Goal: Information Seeking & Learning: Obtain resource

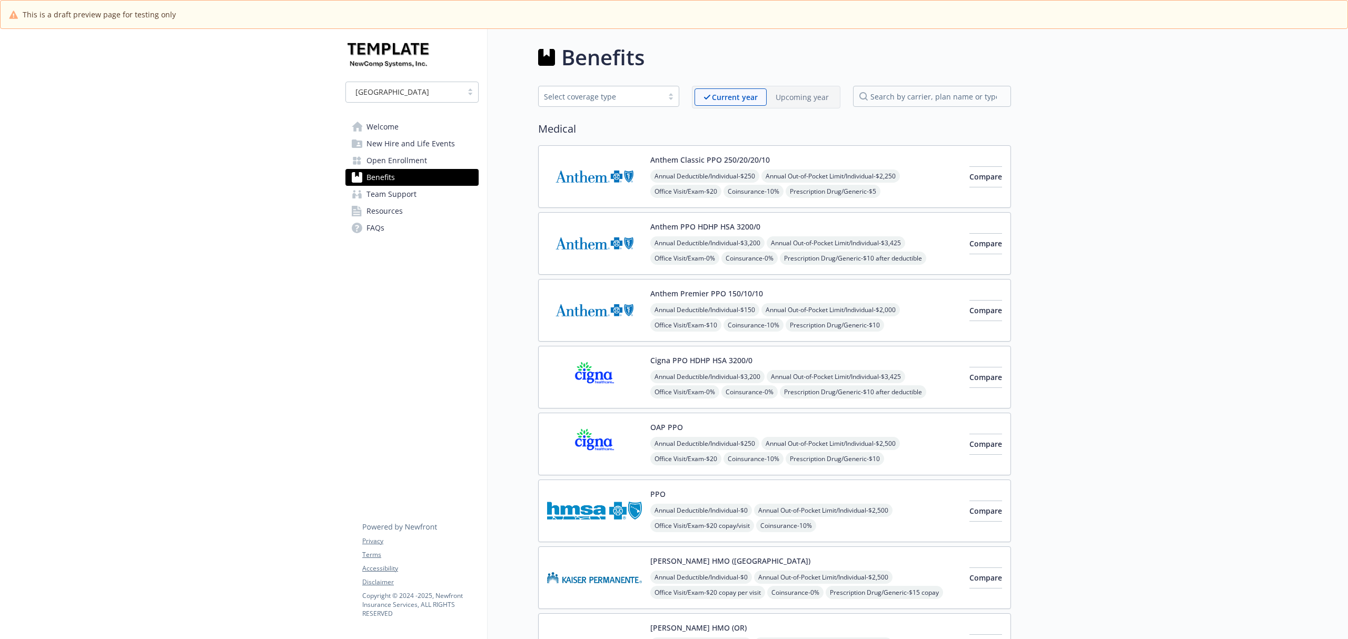
click at [592, 248] on img at bounding box center [594, 243] width 95 height 45
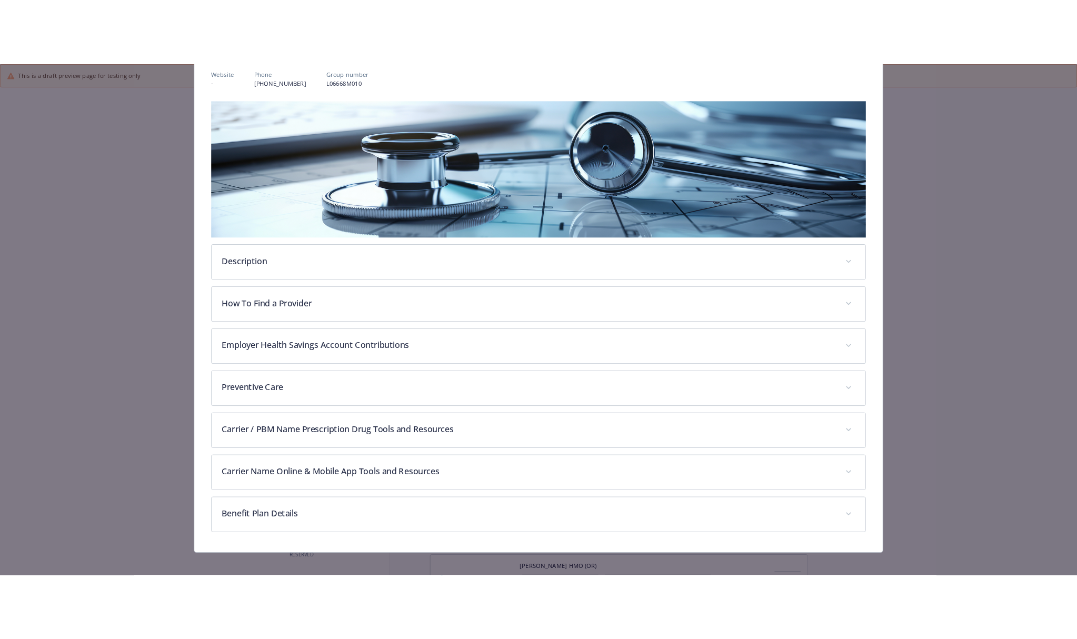
scroll to position [138, 0]
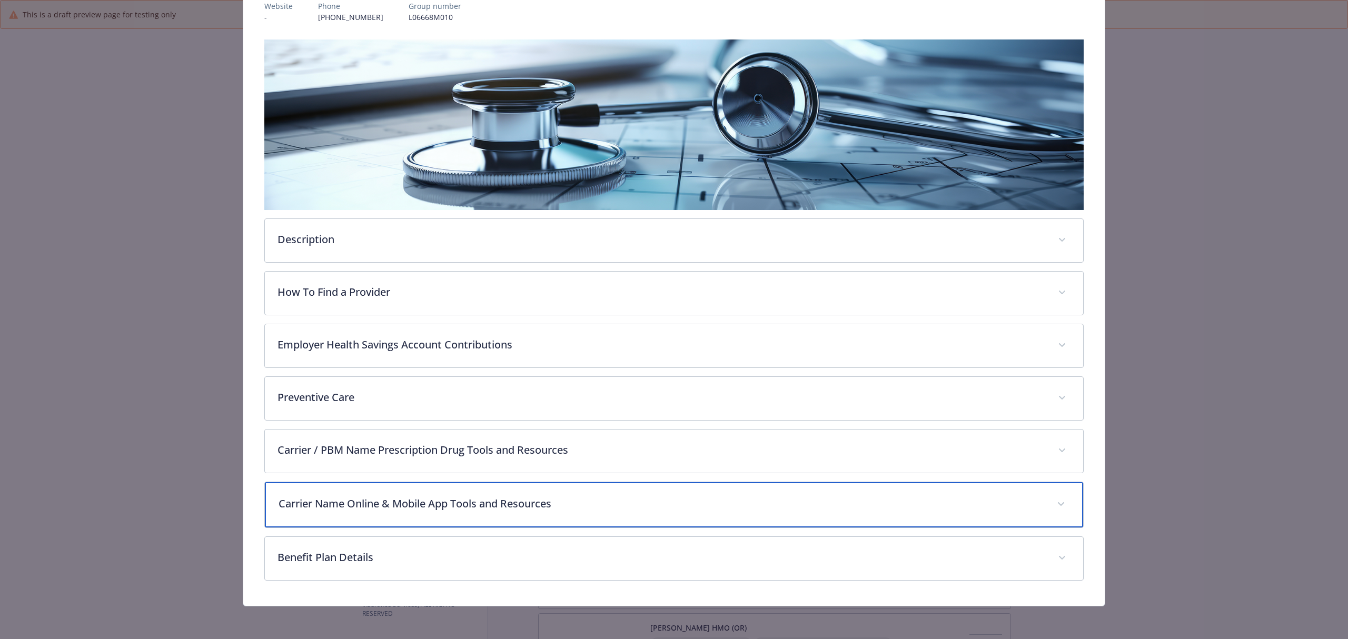
click at [350, 508] on p "Carrier Name Online & Mobile App Tools and Resources" at bounding box center [662, 504] width 766 height 16
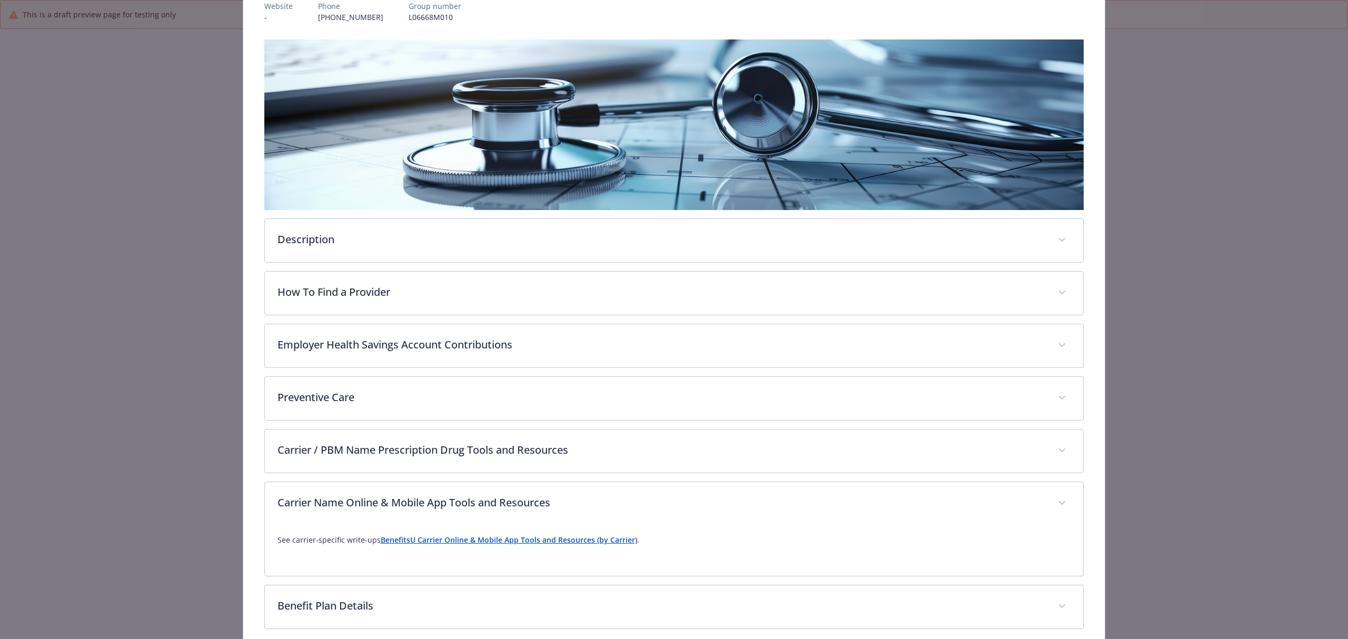
click at [442, 542] on strong "BenefitsU Carrier Online & Mobile App Tools and Resources (by Carrier)" at bounding box center [509, 540] width 256 height 10
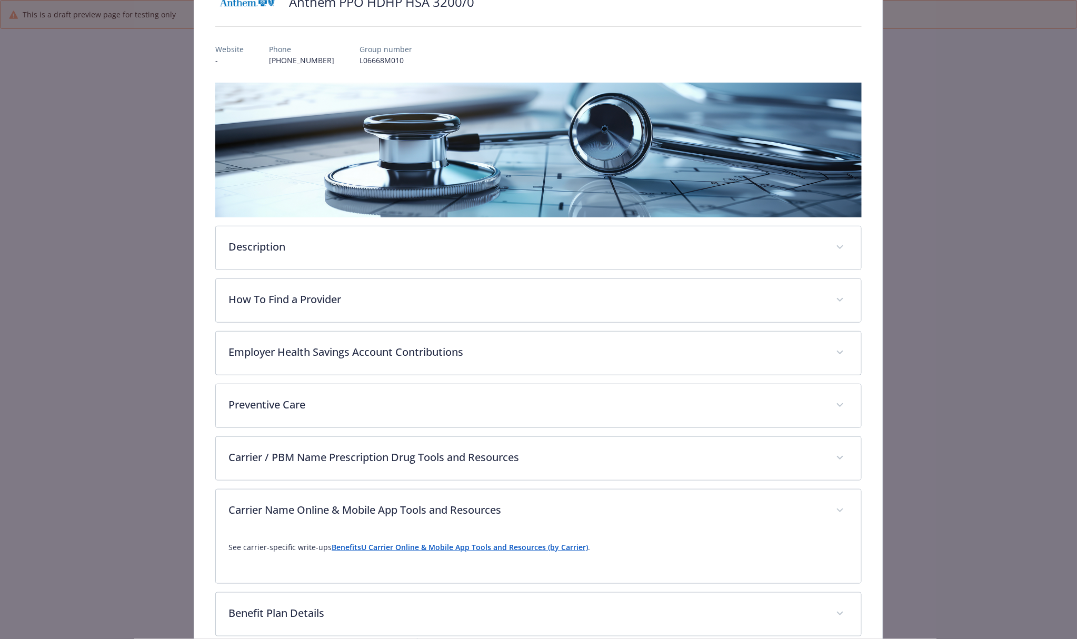
scroll to position [0, 0]
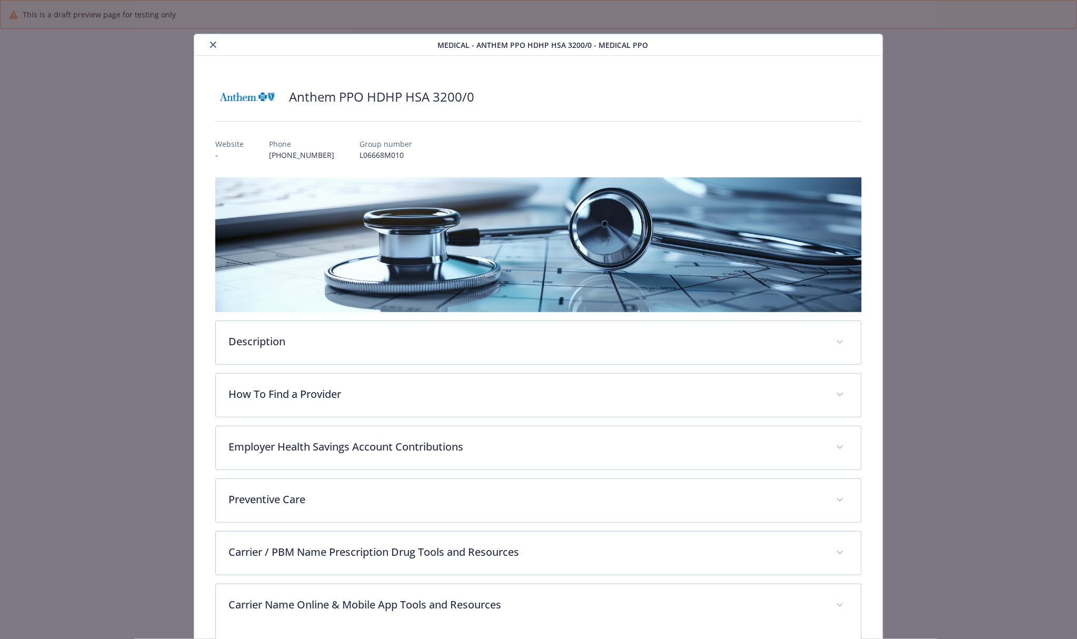
click at [213, 43] on icon "close" at bounding box center [213, 45] width 6 height 6
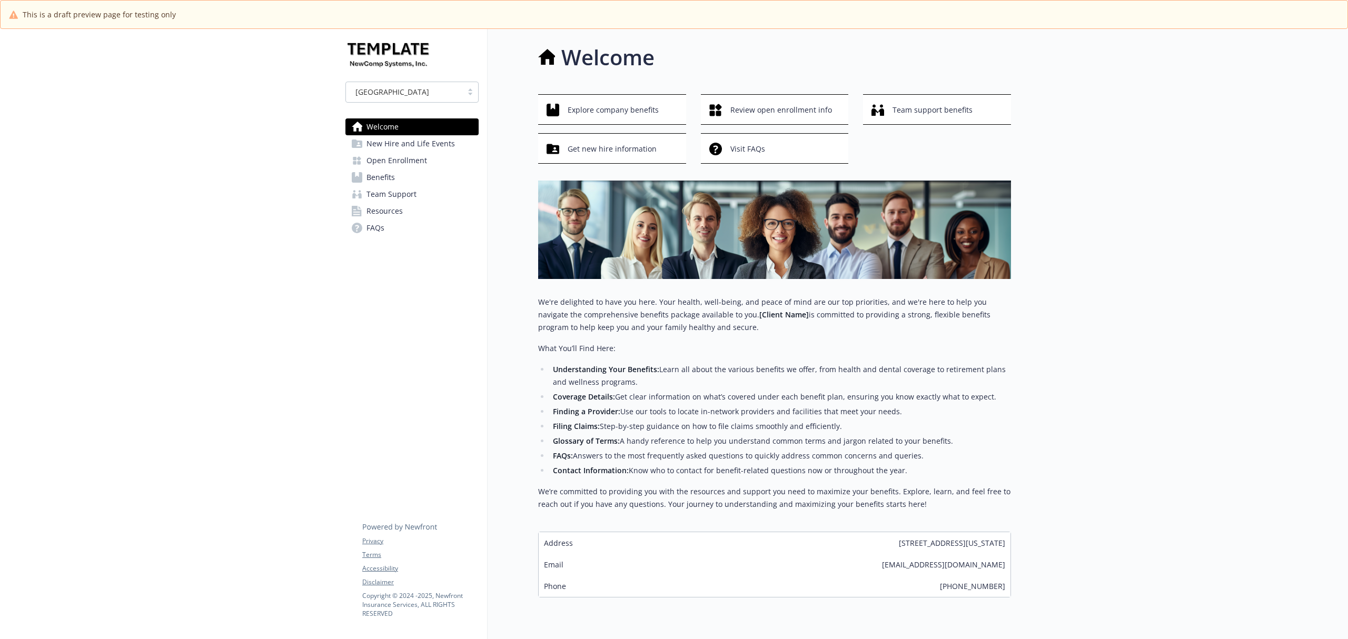
click at [404, 160] on span "Open Enrollment" at bounding box center [397, 160] width 61 height 17
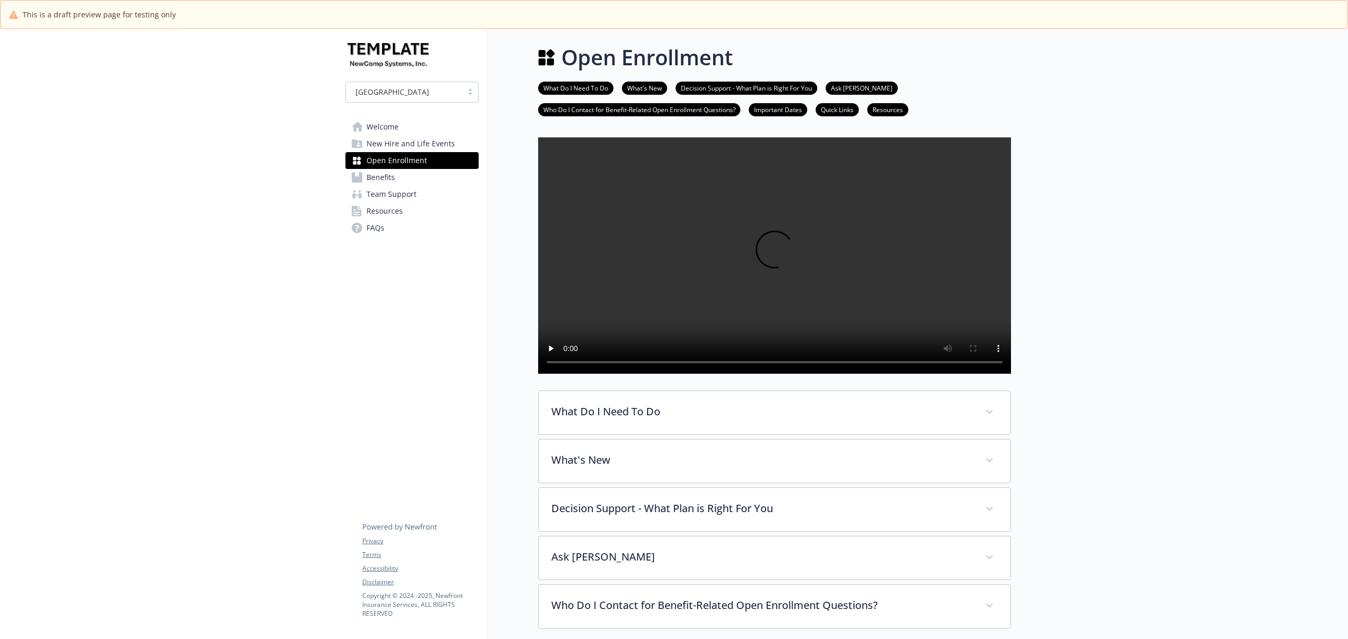
click at [395, 180] on link "Benefits" at bounding box center [411, 177] width 133 height 17
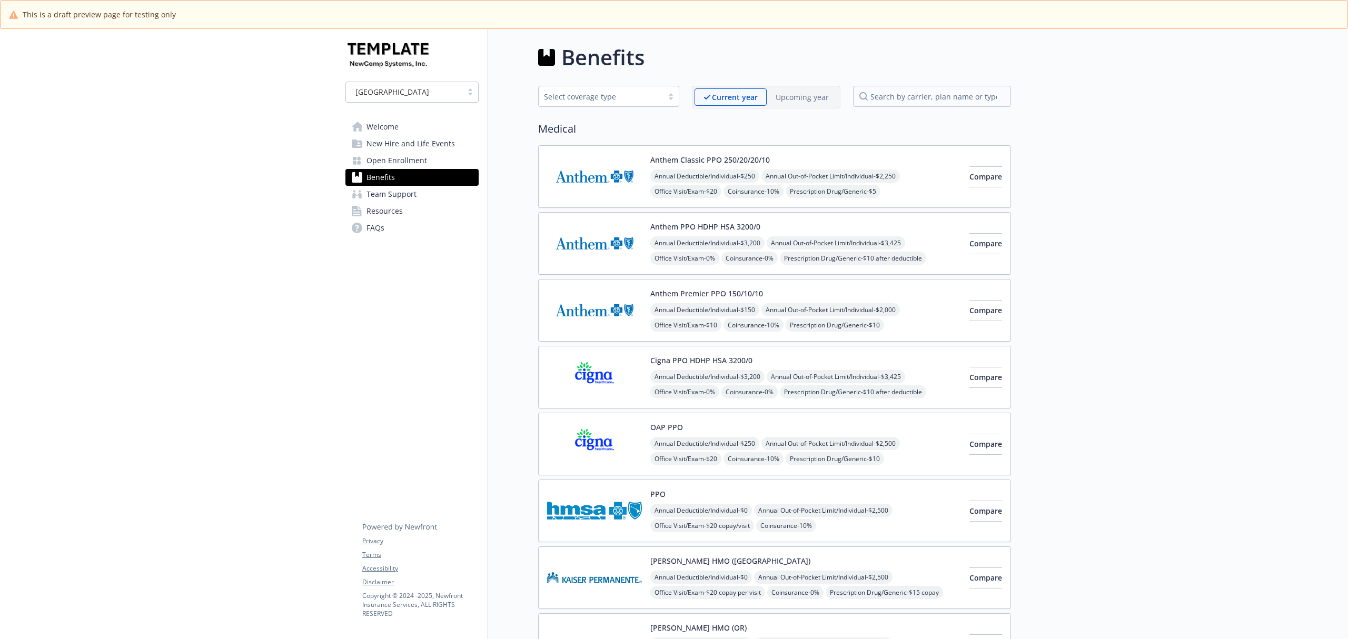
click at [593, 251] on img at bounding box center [594, 243] width 95 height 45
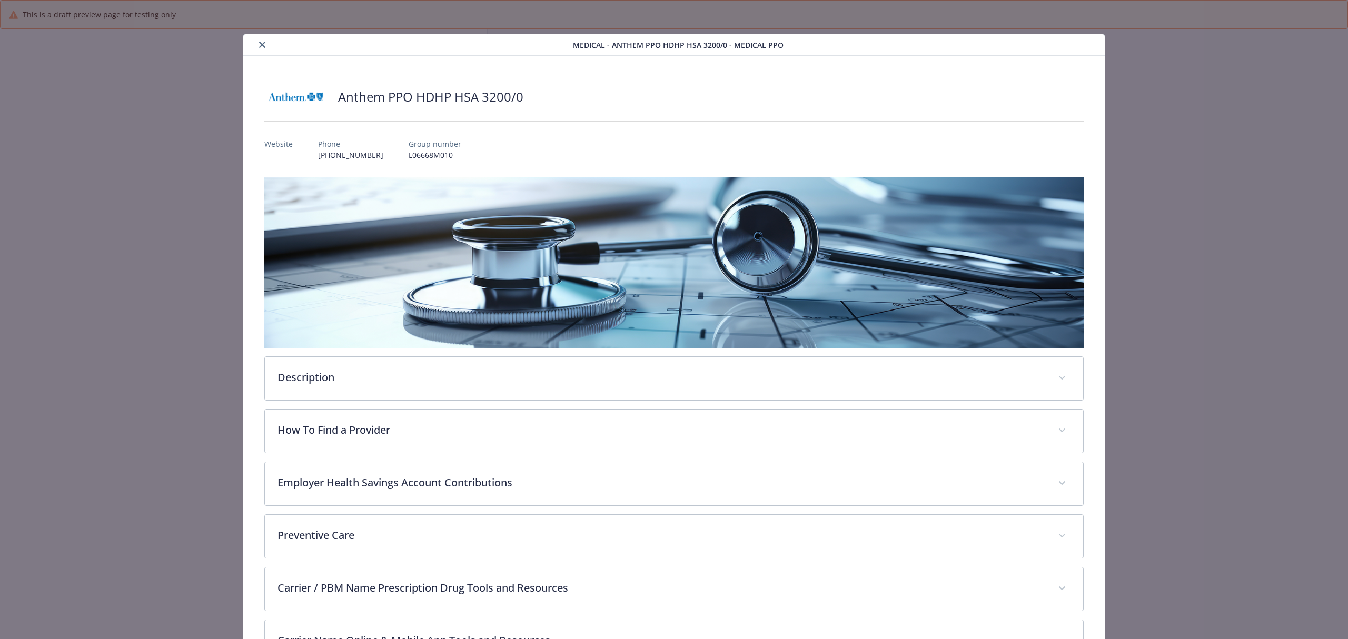
scroll to position [32, 0]
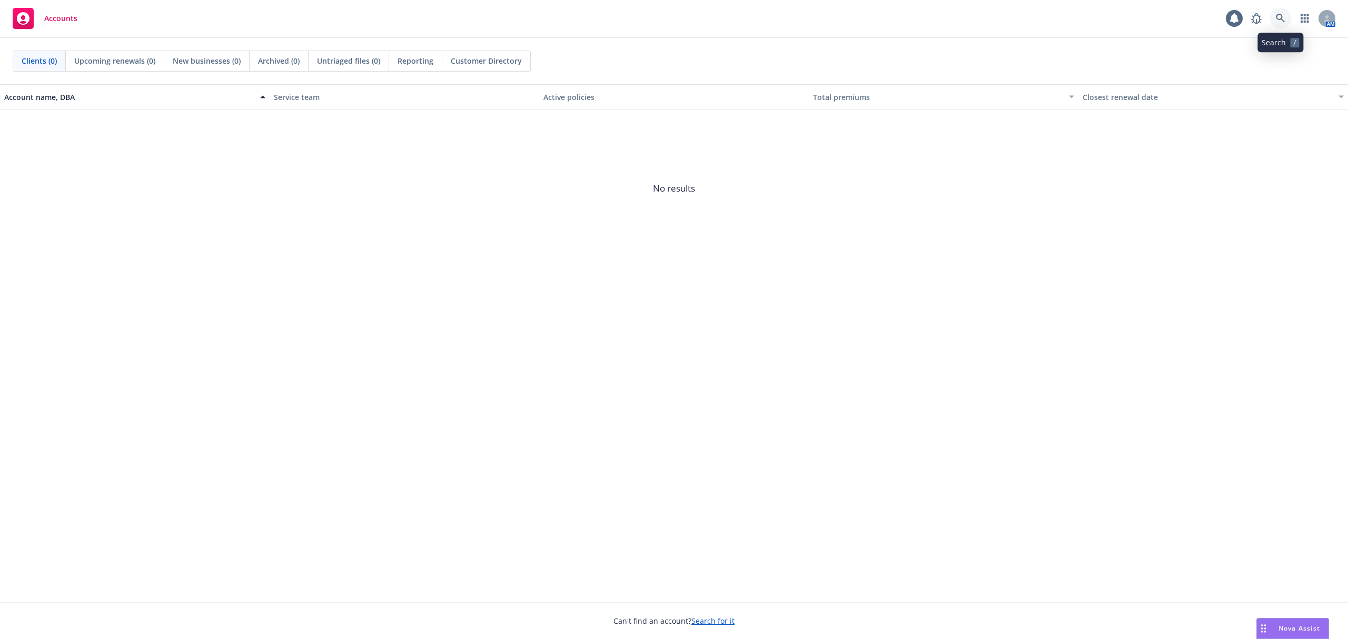
click at [1281, 19] on icon at bounding box center [1280, 18] width 9 height 9
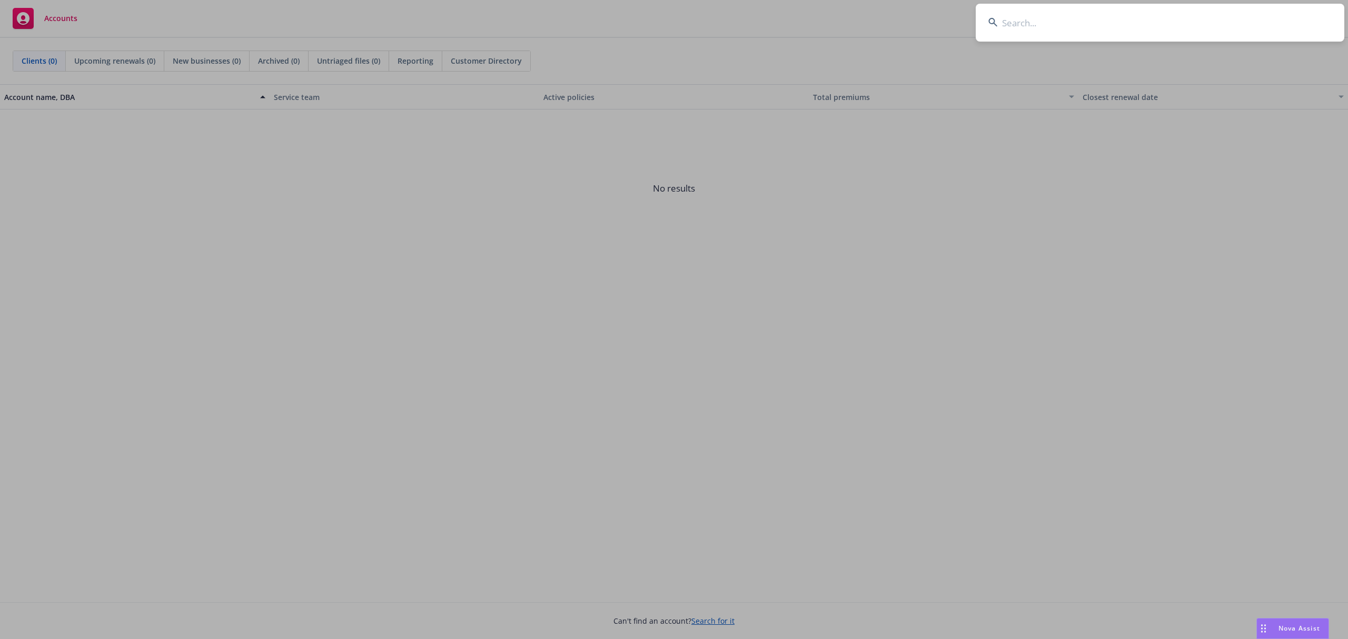
type input "P"
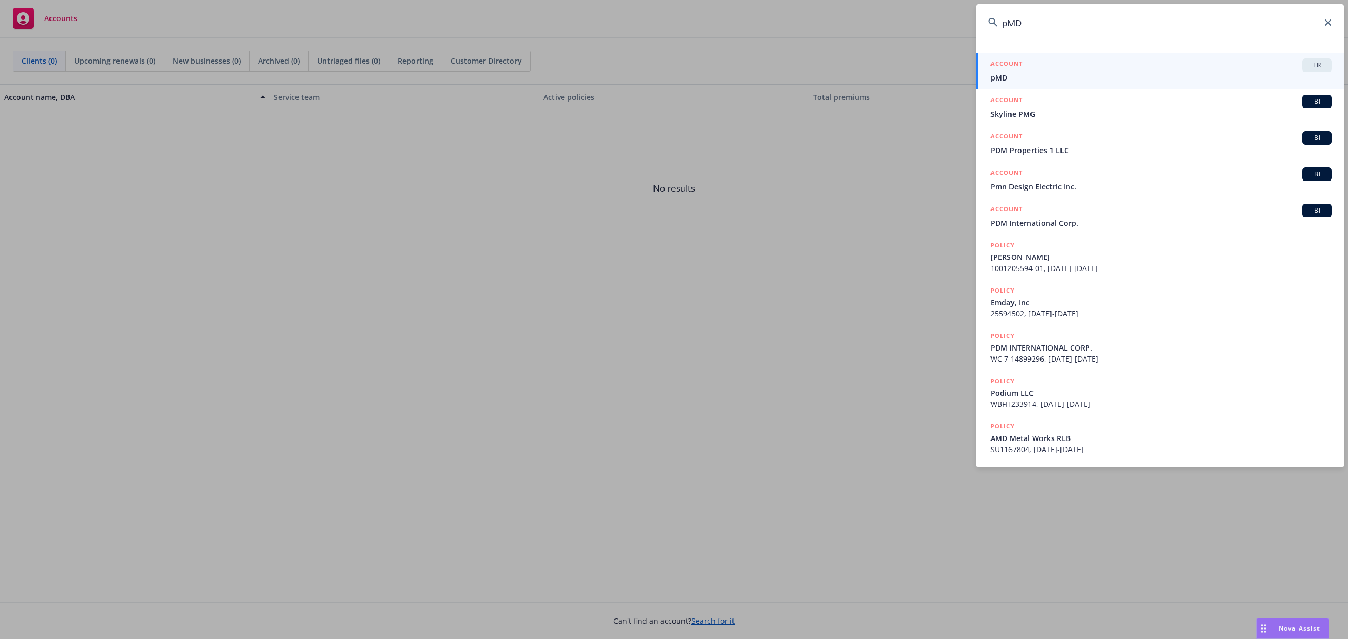
type input "pMD"
click at [1096, 72] on span "pMD" at bounding box center [1161, 77] width 341 height 11
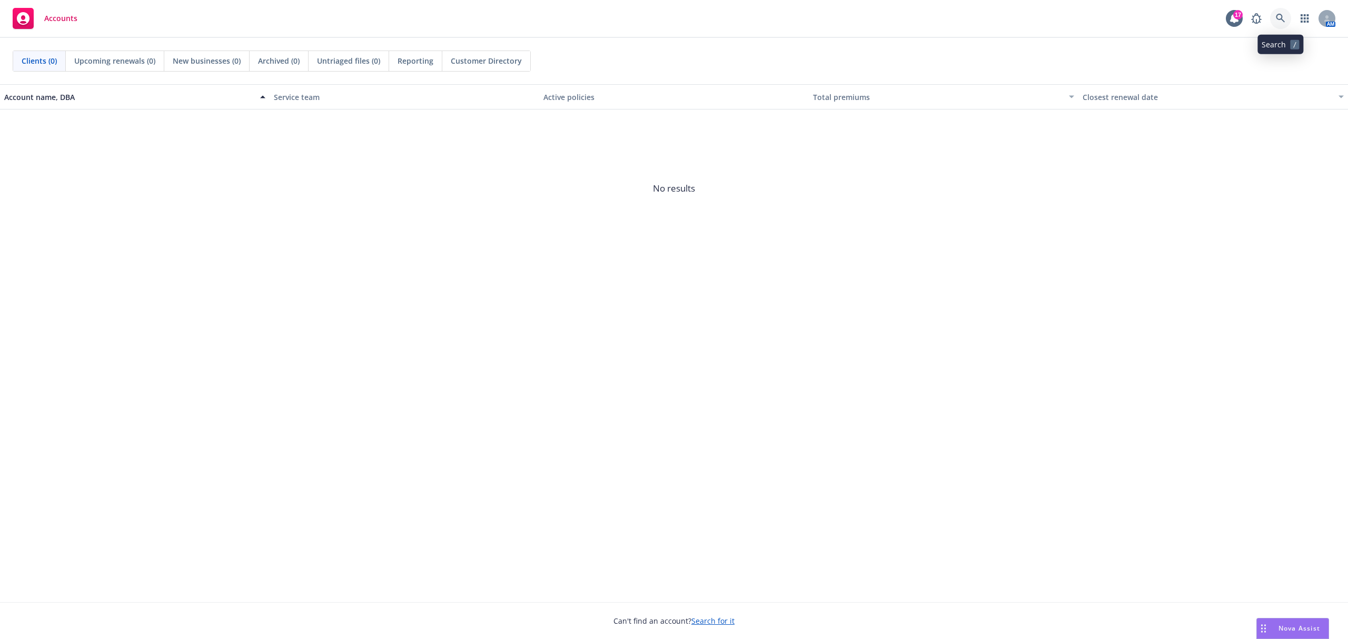
click at [1288, 21] on link at bounding box center [1280, 18] width 21 height 21
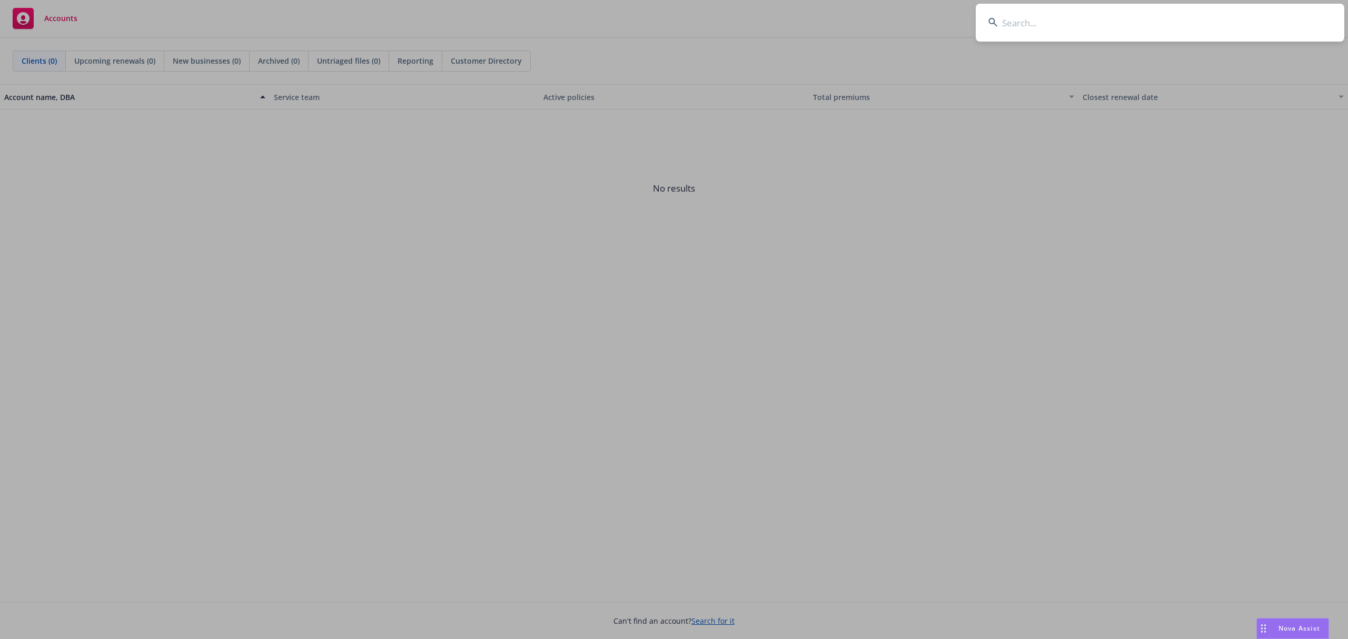
click at [1091, 30] on input at bounding box center [1160, 23] width 369 height 38
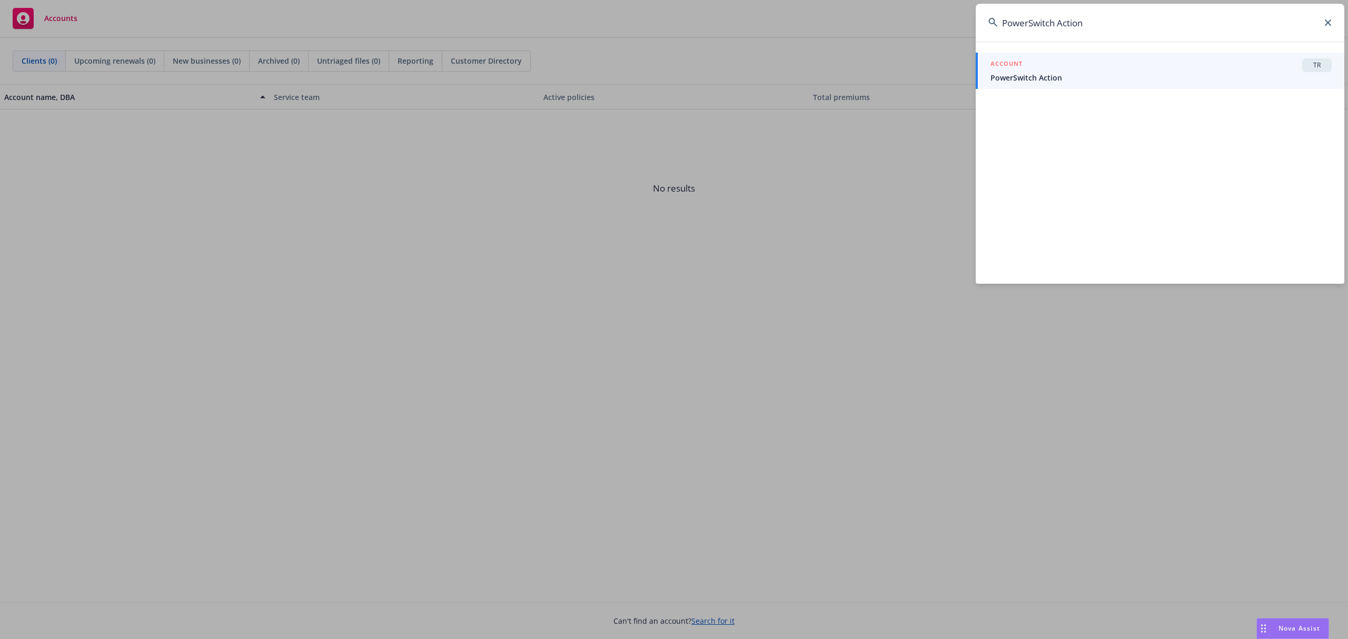
type input "PowerSwitch Action"
click at [1043, 74] on span "PowerSwitch Action" at bounding box center [1161, 77] width 341 height 11
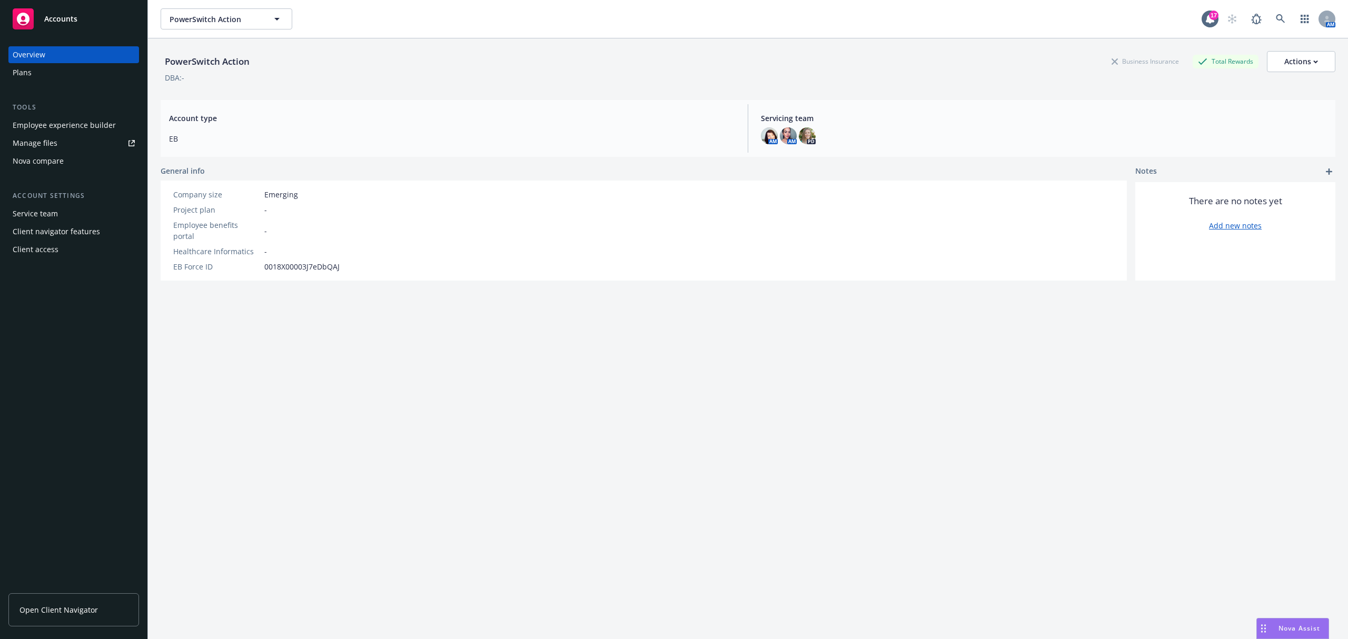
click at [21, 72] on div "Plans" at bounding box center [22, 72] width 19 height 17
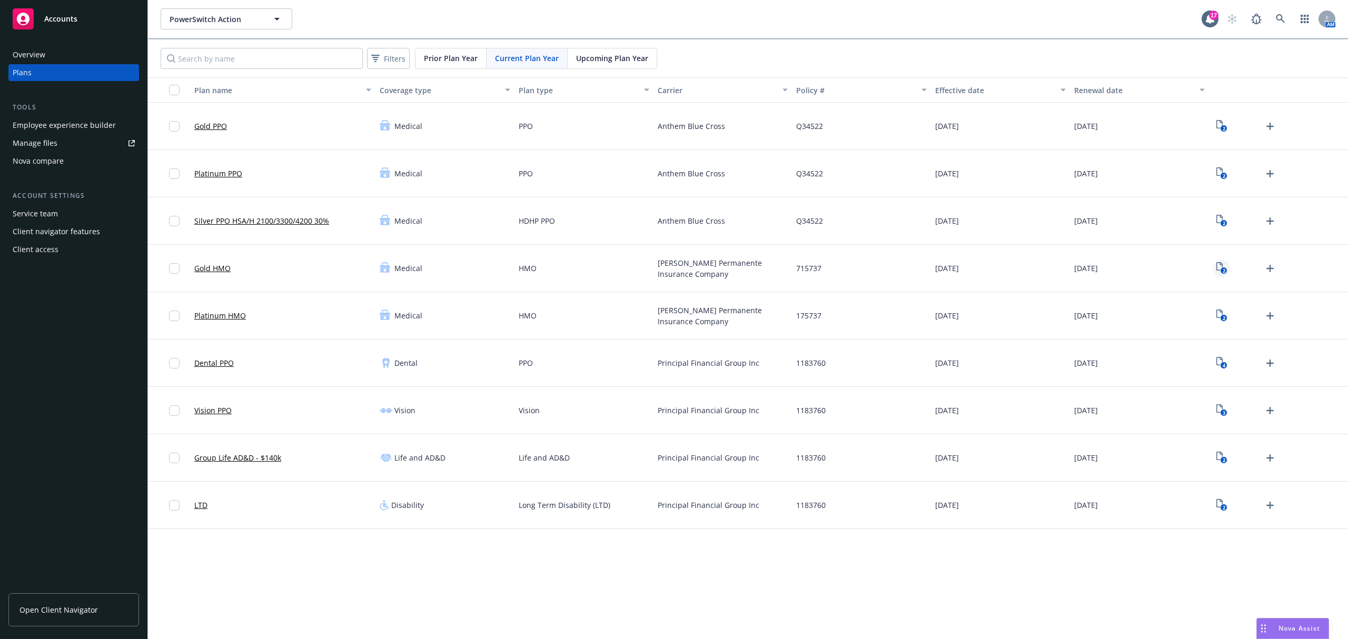
click at [1220, 270] on icon "2" at bounding box center [1221, 268] width 11 height 12
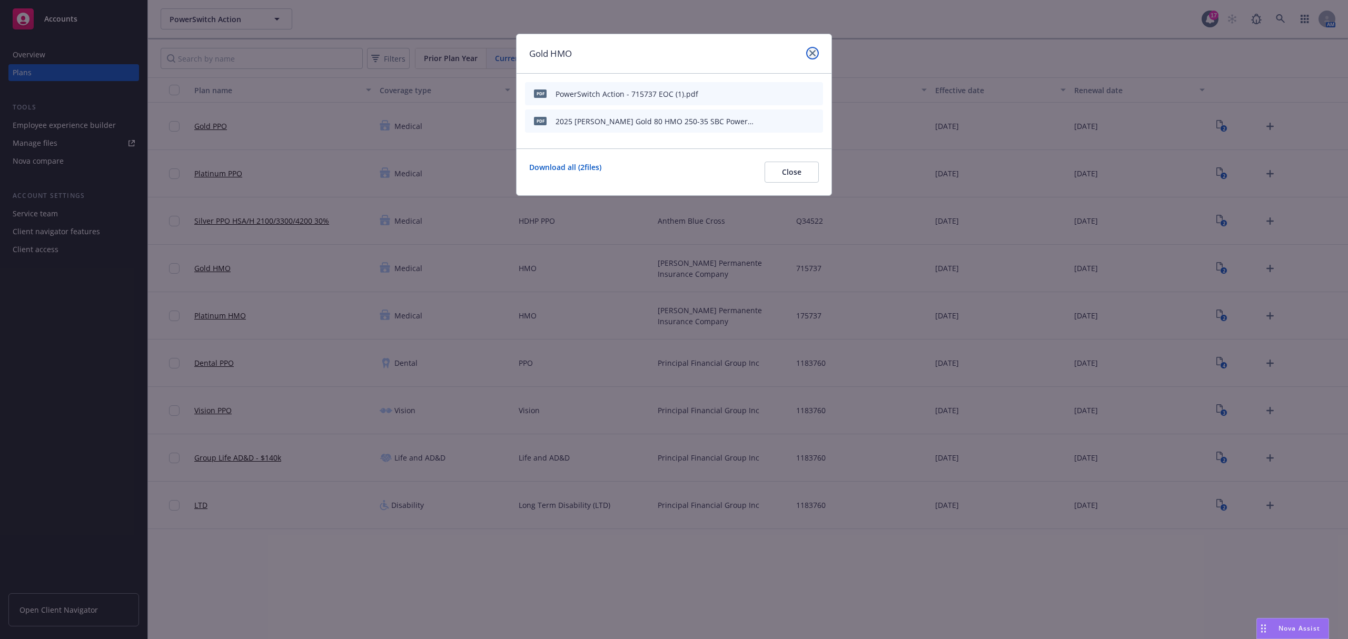
click at [809, 57] on link "close" at bounding box center [812, 53] width 13 height 13
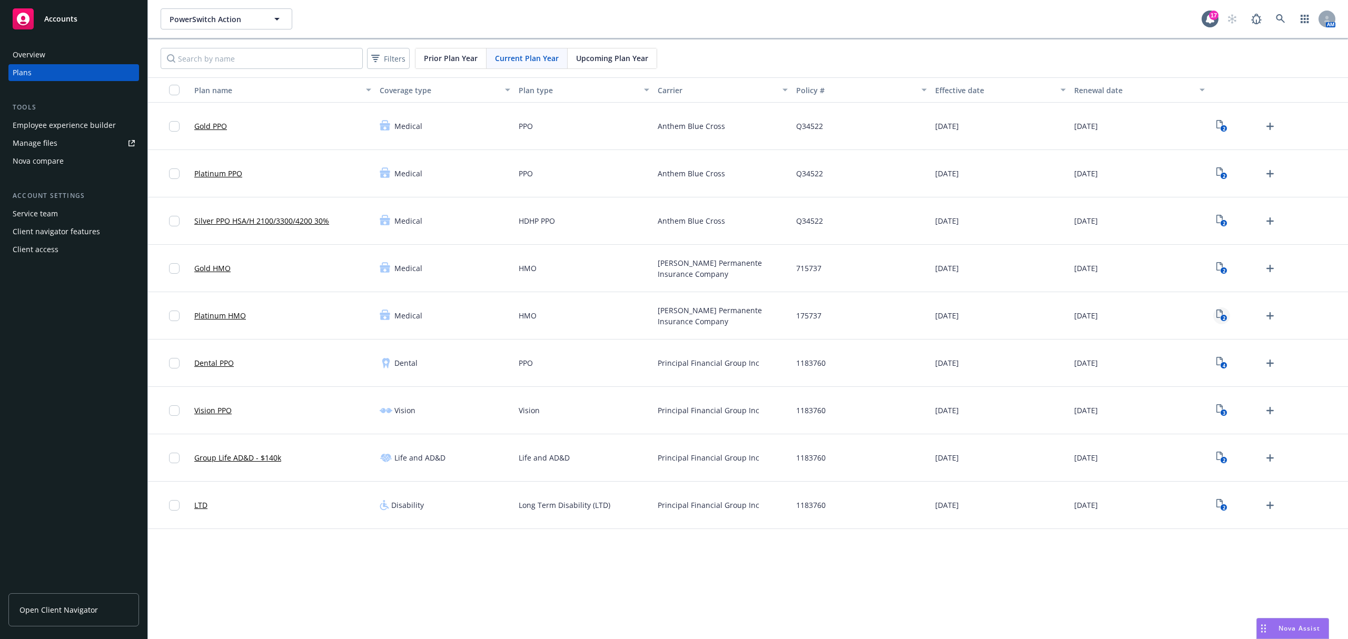
click at [1224, 316] on text "2" at bounding box center [1223, 318] width 3 height 7
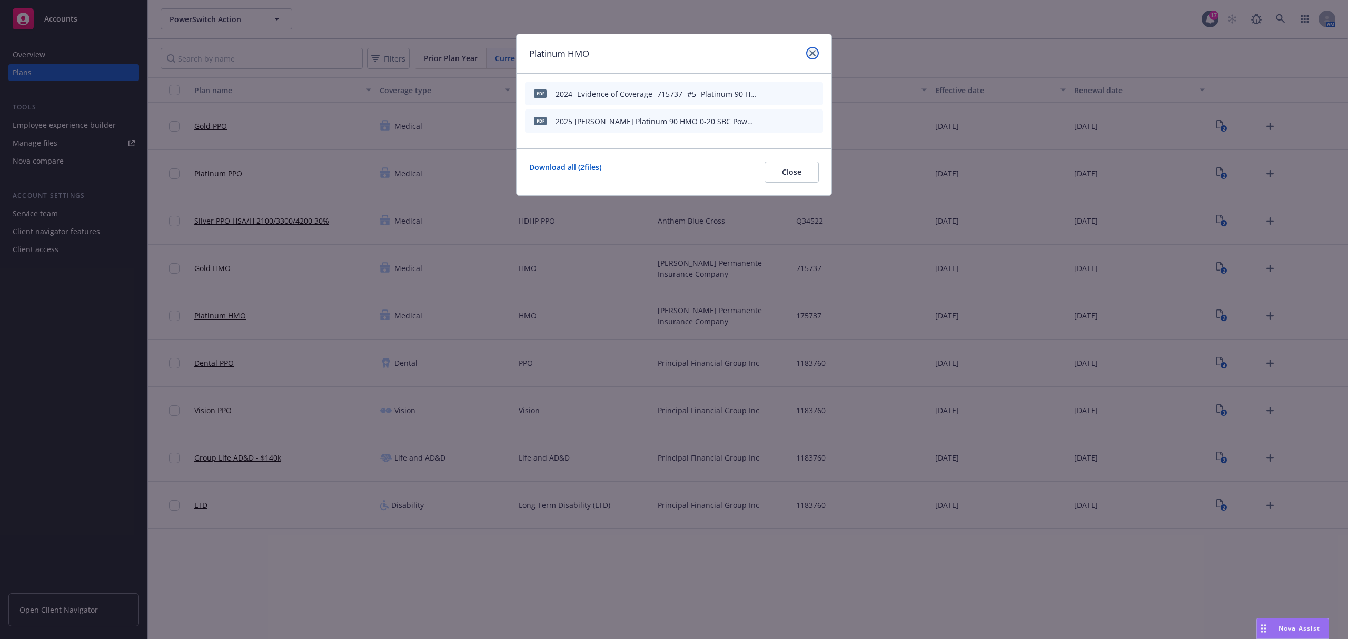
click at [810, 54] on icon "close" at bounding box center [812, 53] width 6 height 6
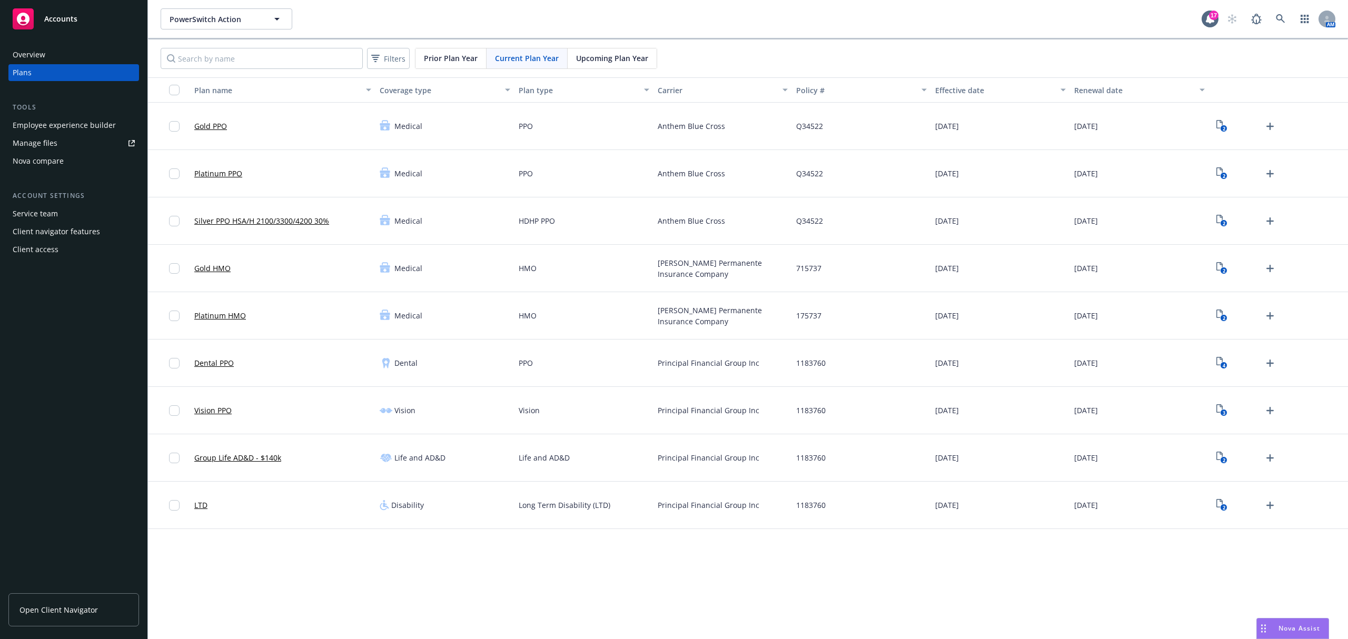
click at [595, 56] on span "Upcoming Plan Year" at bounding box center [612, 58] width 72 height 11
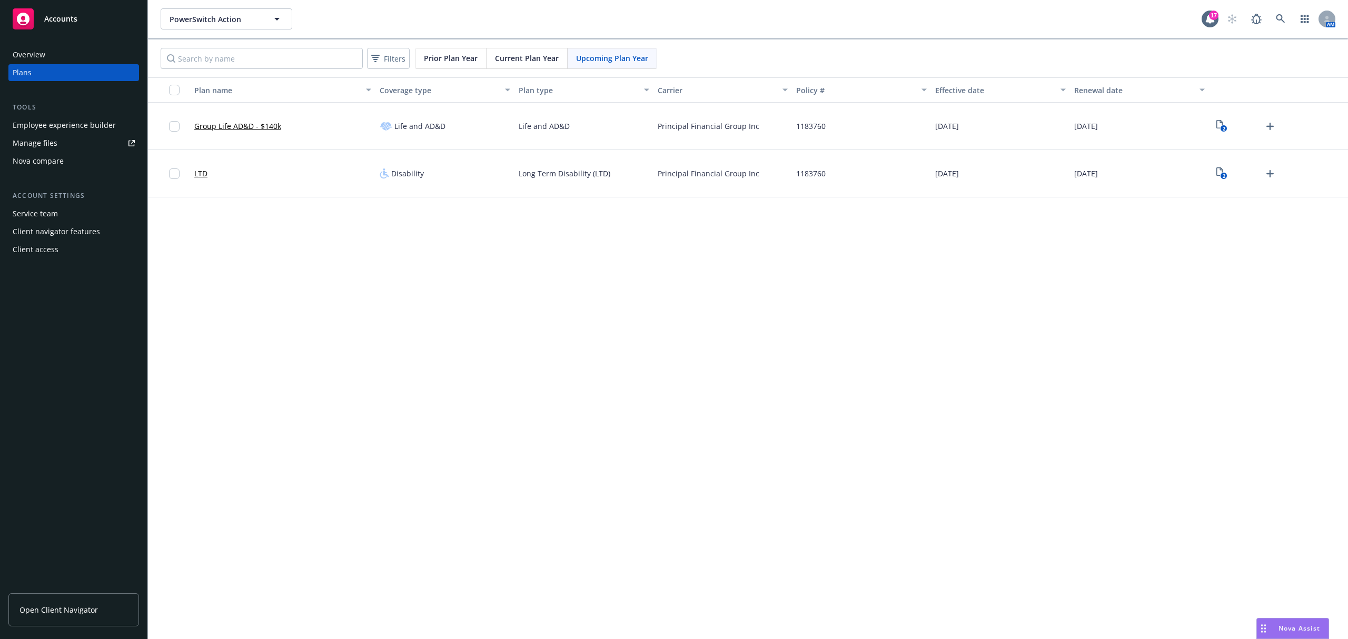
click at [533, 64] on span "Current Plan Year" at bounding box center [527, 58] width 64 height 11
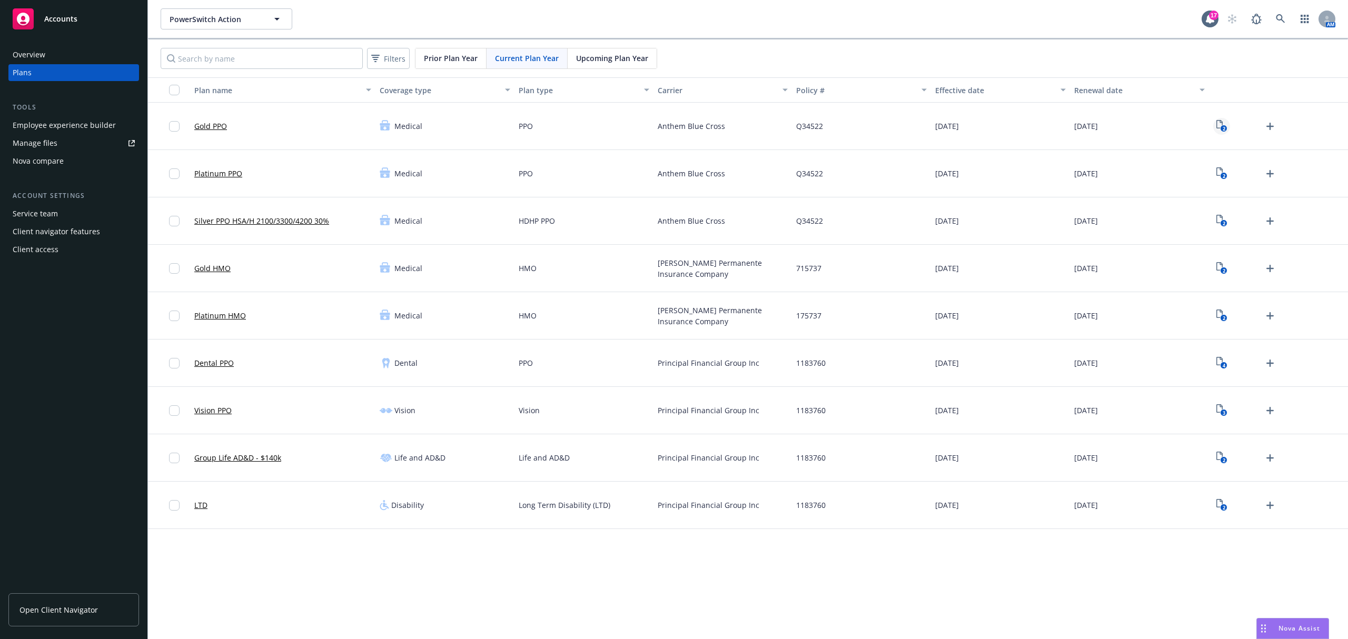
click at [1221, 125] on icon "2" at bounding box center [1221, 126] width 11 height 12
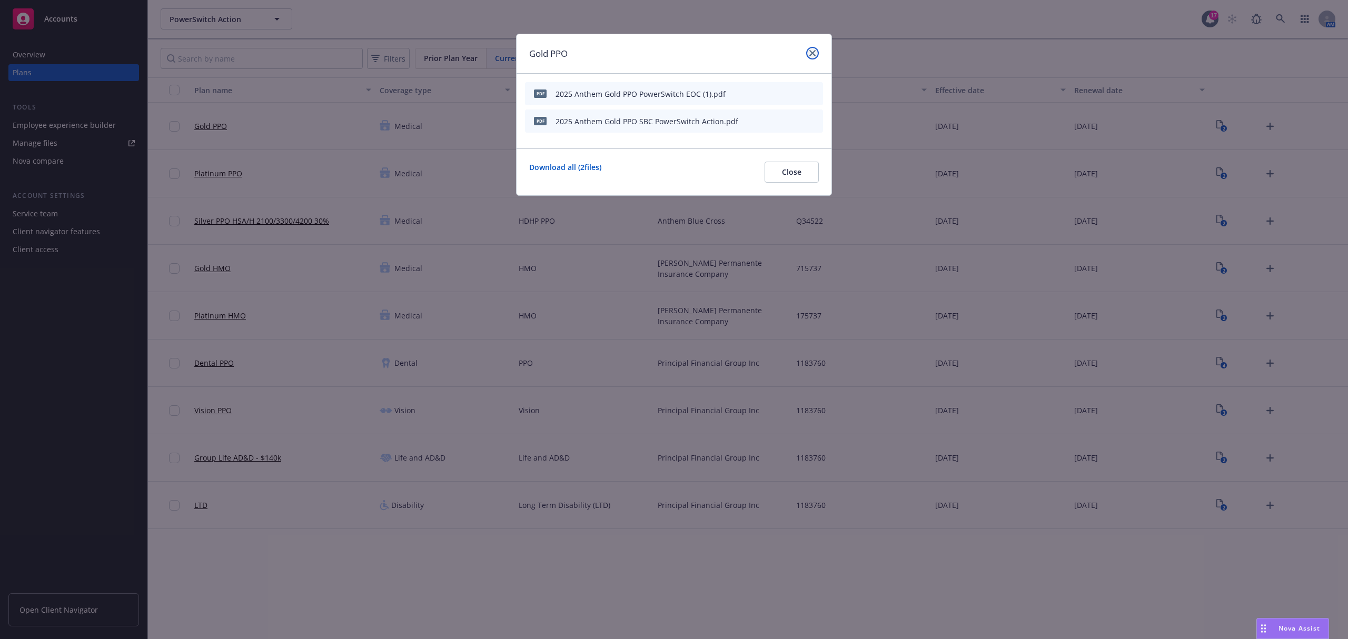
click at [816, 55] on link "close" at bounding box center [812, 53] width 13 height 13
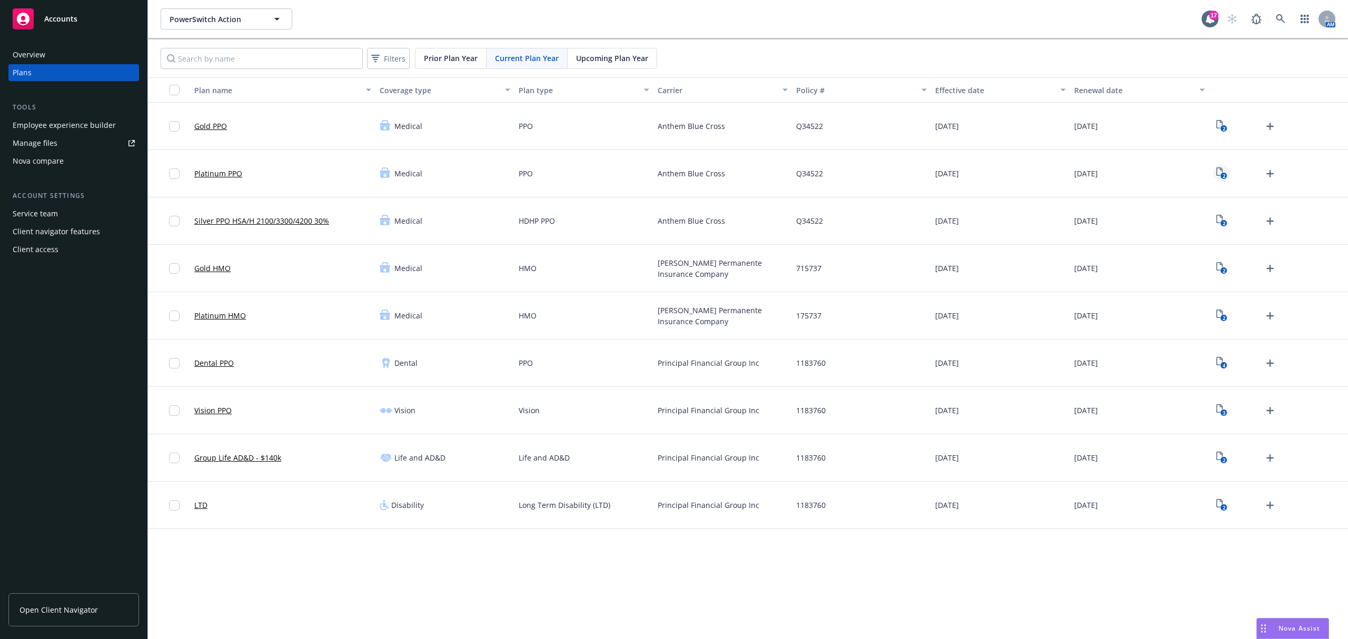
click at [1218, 172] on icon "2" at bounding box center [1221, 173] width 11 height 12
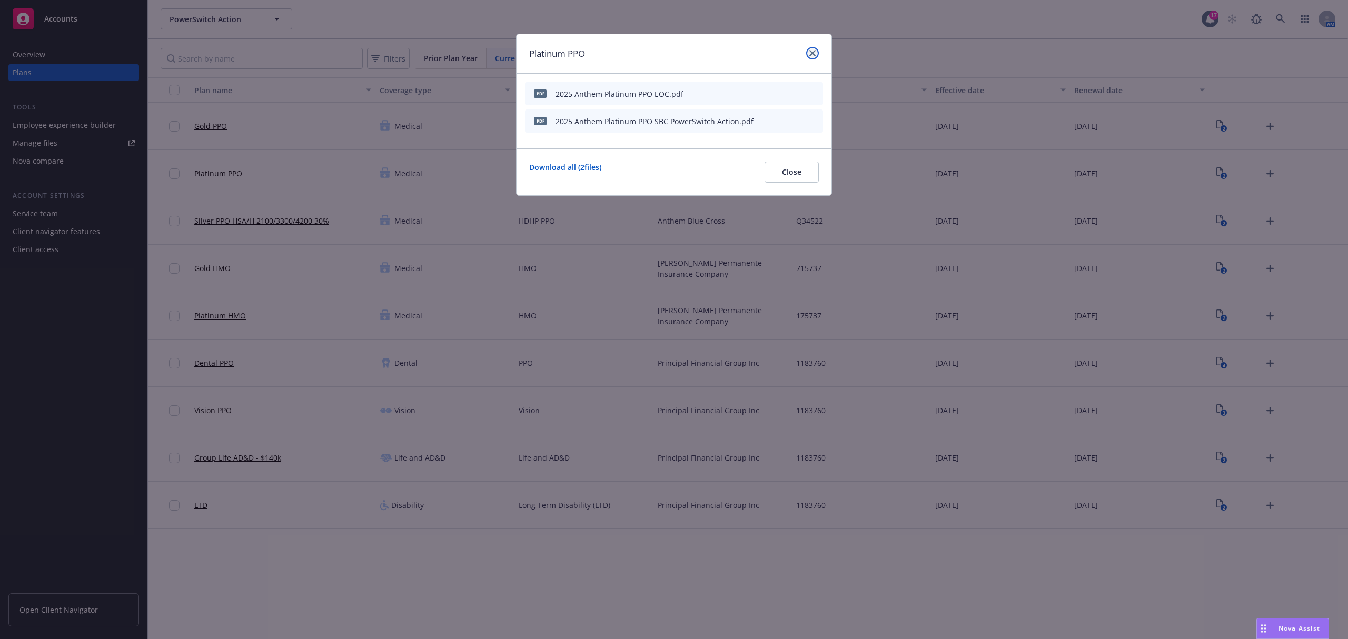
click at [811, 55] on icon "close" at bounding box center [812, 53] width 6 height 6
